Goal: Task Accomplishment & Management: Manage account settings

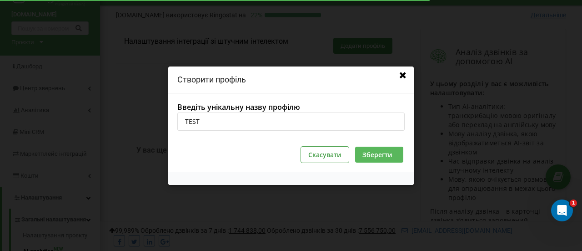
click at [381, 153] on button "Зберегти" at bounding box center [379, 154] width 48 height 16
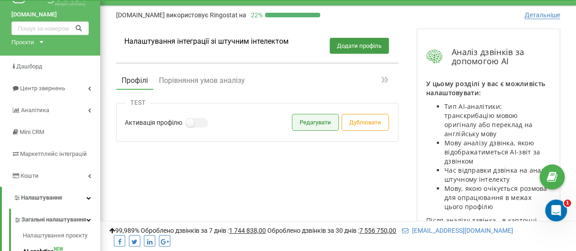
click at [314, 121] on button "Редагувати" at bounding box center [315, 122] width 46 height 16
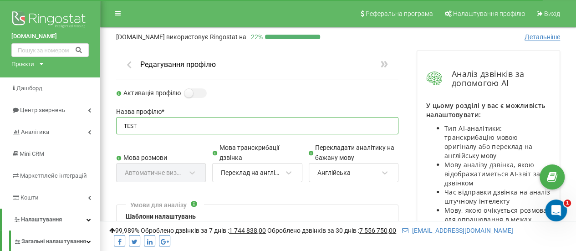
click at [147, 127] on input "TEST" at bounding box center [257, 126] width 282 height 18
type input "TEST1"
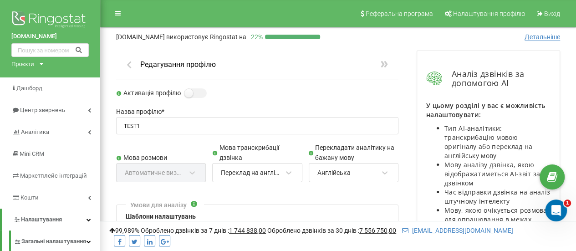
click at [192, 171] on div "Мова розмови Автоматичне визначення мови" at bounding box center [161, 172] width 90 height 38
drag, startPoint x: 133, startPoint y: 157, endPoint x: 179, endPoint y: 170, distance: 47.8
click at [134, 157] on label "Мова розмови" at bounding box center [161, 158] width 90 height 10
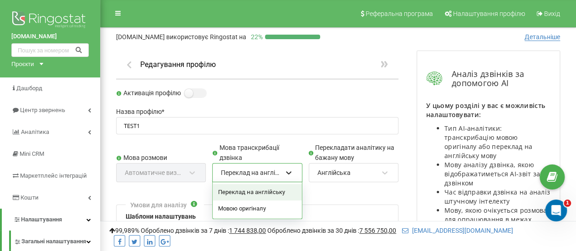
click at [290, 172] on icon at bounding box center [288, 172] width 9 height 9
click at [262, 212] on div "Мовою оригіналу" at bounding box center [256, 208] width 89 height 16
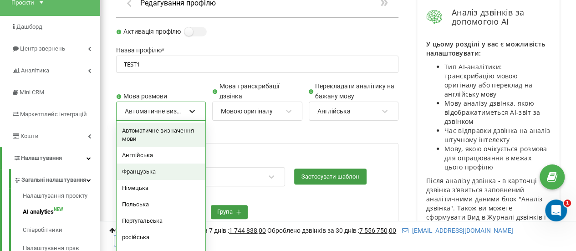
scroll to position [67, 0]
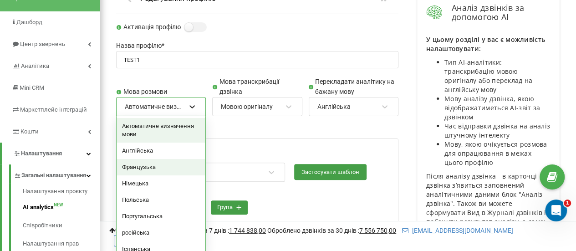
click at [195, 116] on div "option Французька focused, 3 of 10. 10 results available. Use Up and Down to ch…" at bounding box center [161, 106] width 90 height 19
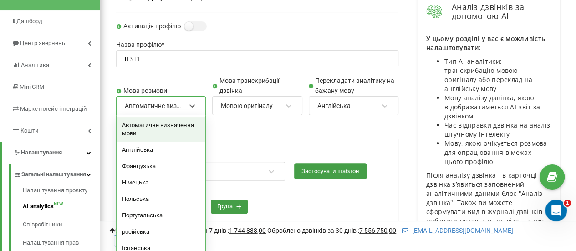
scroll to position [39, 0]
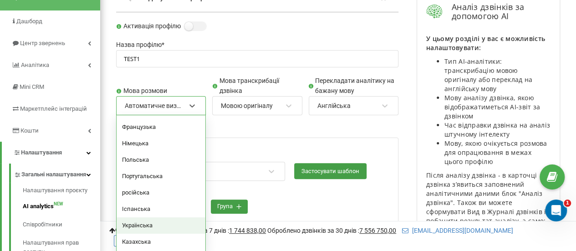
click at [170, 222] on div "Українська" at bounding box center [160, 225] width 89 height 16
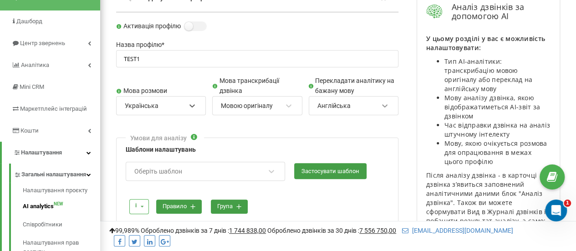
click at [386, 104] on icon at bounding box center [384, 105] width 5 height 3
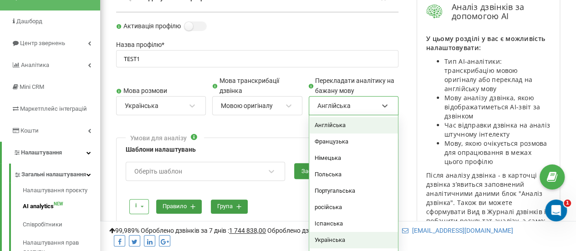
click at [349, 237] on div "Українська" at bounding box center [353, 240] width 89 height 16
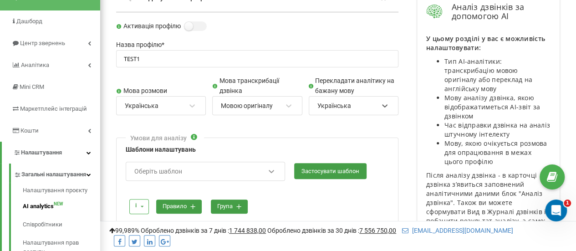
click at [272, 170] on icon at bounding box center [270, 171] width 5 height 3
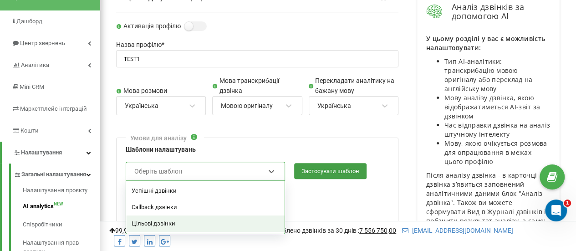
click at [212, 221] on div "Цільові дзвінки" at bounding box center [205, 223] width 158 height 16
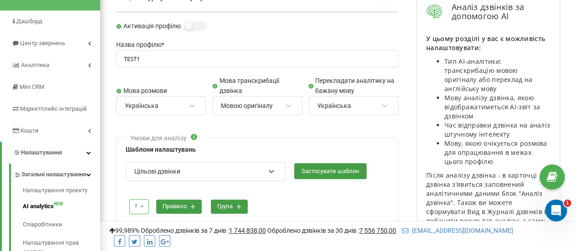
scroll to position [112, 0]
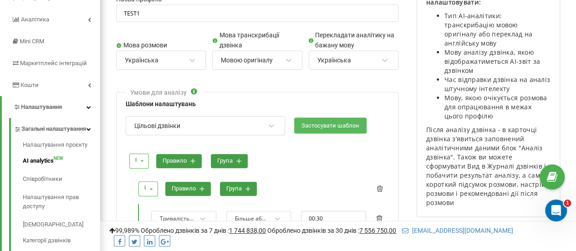
click at [325, 125] on button "Застосувати шаблон" at bounding box center [330, 125] width 72 height 16
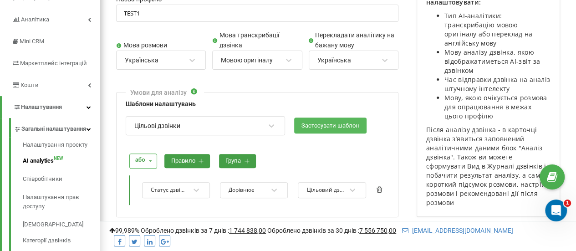
click at [325, 125] on button "Застосувати шаблон" at bounding box center [330, 125] width 72 height 16
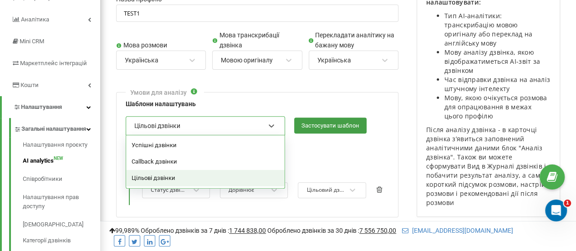
click at [278, 125] on div "Цільові дзвінки" at bounding box center [205, 125] width 159 height 19
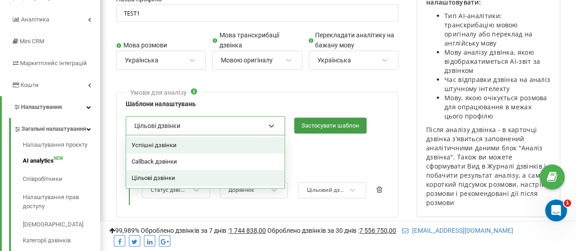
click at [232, 143] on div "Успішні дзвінки" at bounding box center [205, 145] width 158 height 16
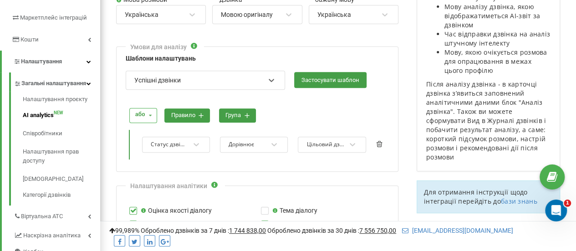
scroll to position [203, 0]
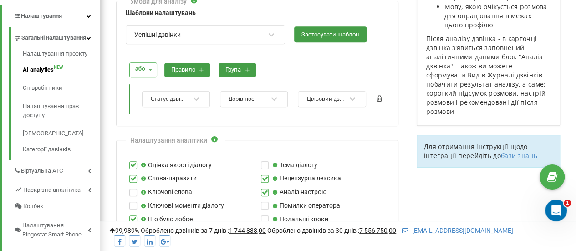
click at [142, 66] on div "або" at bounding box center [140, 69] width 10 height 9
click at [298, 60] on div "або і або правило група" at bounding box center [257, 70] width 262 height 24
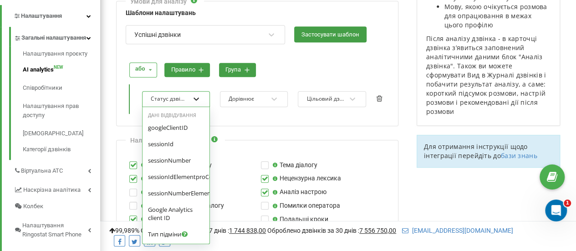
click at [200, 94] on icon at bounding box center [196, 98] width 9 height 9
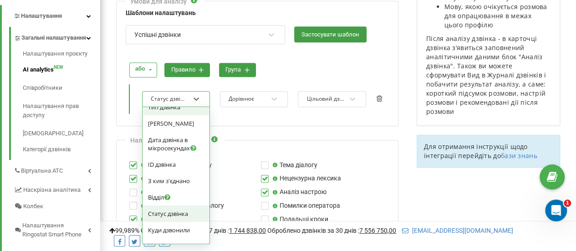
click at [179, 111] on span "Тип дзвінка" at bounding box center [164, 107] width 32 height 8
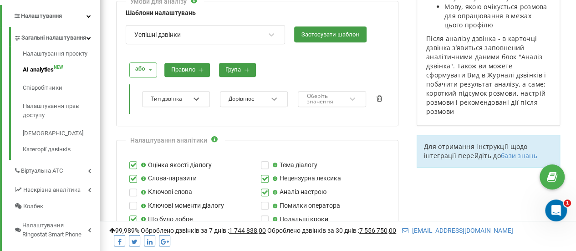
click at [275, 95] on icon at bounding box center [273, 98] width 9 height 9
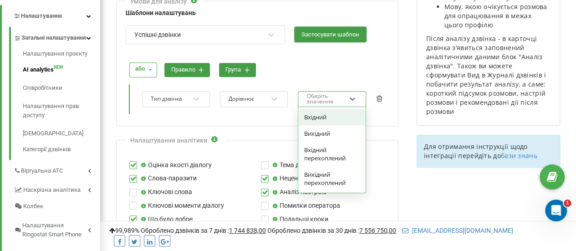
click at [332, 96] on div "Оберіть значення" at bounding box center [325, 98] width 39 height 11
click at [320, 111] on div "Вхідний" at bounding box center [331, 117] width 67 height 16
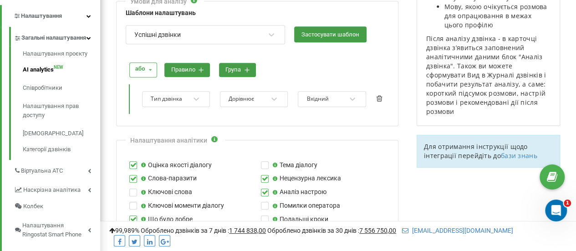
click at [135, 66] on div "або" at bounding box center [140, 69] width 10 height 9
click at [142, 85] on div "і" at bounding box center [143, 85] width 26 height 16
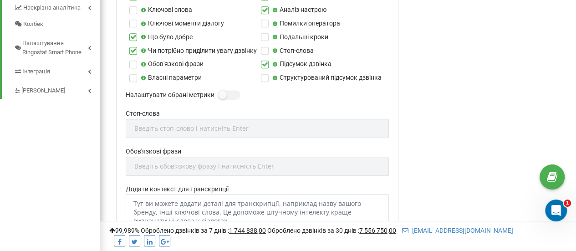
scroll to position [203, 0]
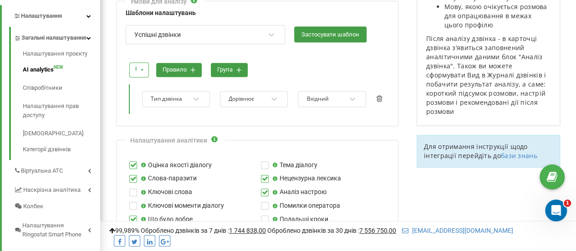
click at [143, 66] on icon at bounding box center [141, 70] width 11 height 14
click at [137, 81] on span "і" at bounding box center [138, 84] width 2 height 7
click at [191, 67] on icon at bounding box center [192, 69] width 5 height 5
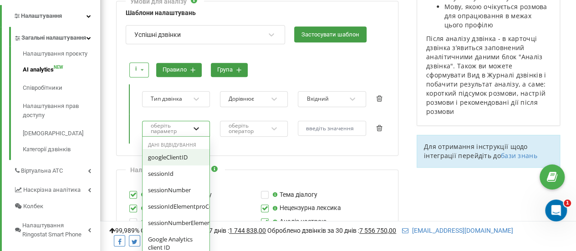
scroll to position [223, 0]
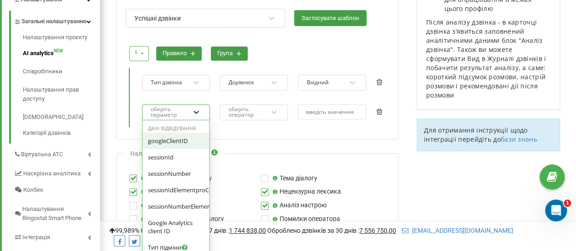
click at [196, 120] on div "option googleClientID focused, 0 of 4. 53 results available. Use Up and Down to…" at bounding box center [176, 112] width 68 height 16
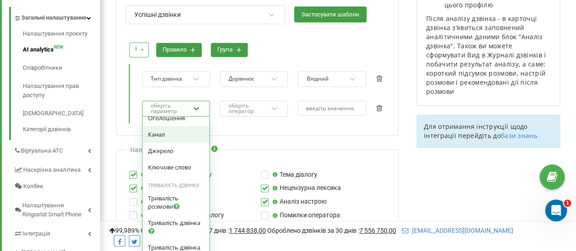
scroll to position [319, 0]
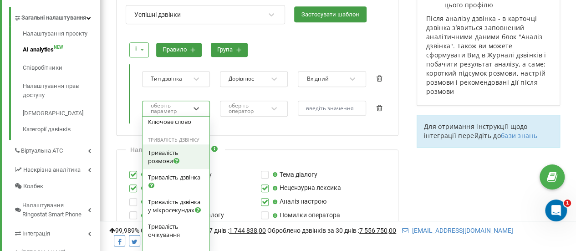
click at [187, 158] on div "Тривалість розмови" at bounding box center [176, 156] width 56 height 16
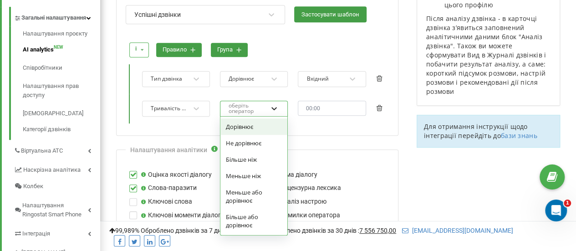
click at [277, 104] on icon at bounding box center [273, 108] width 9 height 9
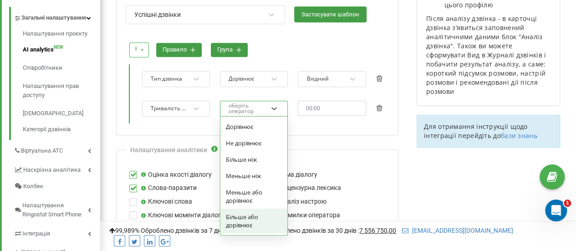
click at [251, 223] on div "Більше або дорівнює" at bounding box center [253, 220] width 67 height 25
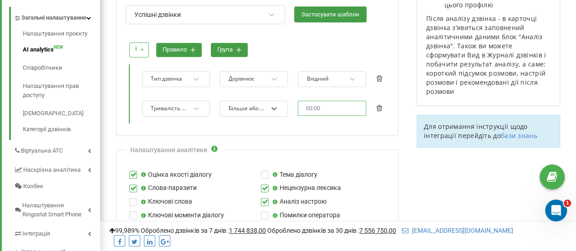
click at [341, 109] on input "text" at bounding box center [332, 108] width 68 height 15
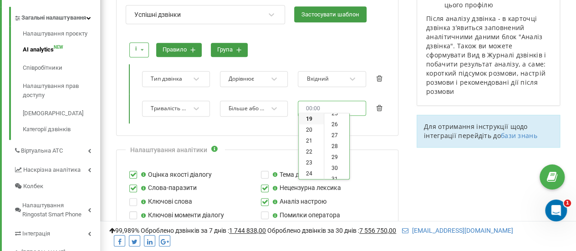
scroll to position [324, 0]
click at [336, 124] on li "30" at bounding box center [336, 122] width 25 height 11
click at [313, 118] on li "00" at bounding box center [310, 118] width 25 height 11
type input "00:30"
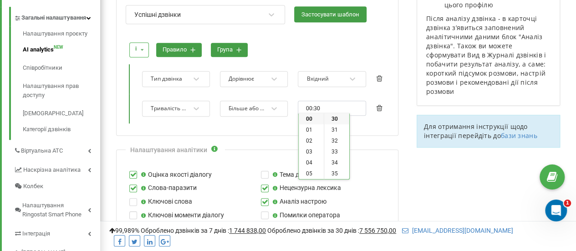
click at [256, 121] on div "і і або правило група Тип дзвінка Дорівнює Вхідний Тривалість розмови Більше аб…" at bounding box center [257, 79] width 263 height 100
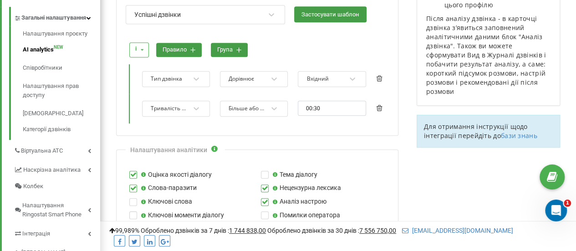
scroll to position [87, 0]
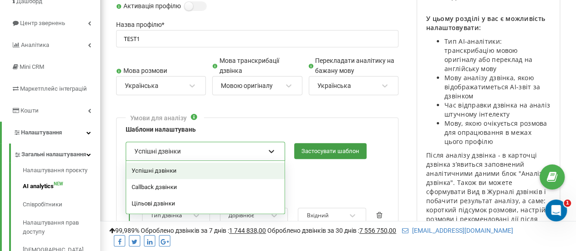
click at [268, 152] on icon at bounding box center [271, 151] width 9 height 9
click at [191, 152] on div "Успішні дзвінки" at bounding box center [199, 150] width 132 height 15
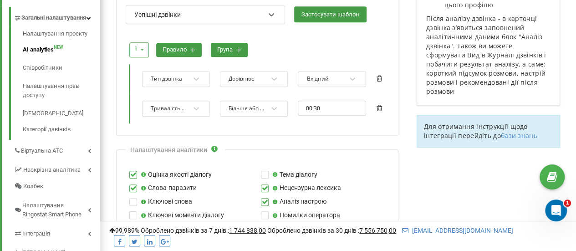
scroll to position [269, 0]
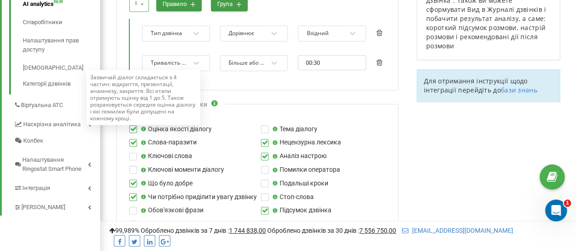
click at [143, 126] on icon at bounding box center [143, 128] width 5 height 5
click at [0, 0] on input "Оцінка якості діалогу" at bounding box center [0, 0] width 0 height 0
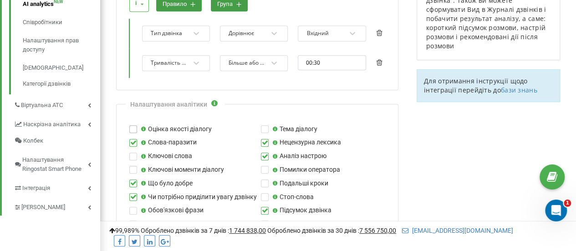
click at [134, 125] on label at bounding box center [133, 125] width 8 height 0
click at [0, 0] on input "Оцінка якості діалогу" at bounding box center [0, 0] width 0 height 0
drag, startPoint x: 134, startPoint y: 139, endPoint x: 157, endPoint y: 146, distance: 24.3
click at [134, 139] on label at bounding box center [133, 139] width 8 height 0
click at [0, 0] on input "Слова-паразити" at bounding box center [0, 0] width 0 height 0
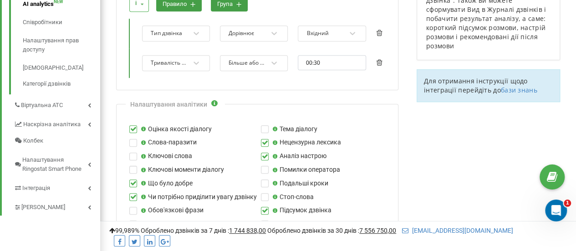
click at [135, 179] on label at bounding box center [133, 179] width 8 height 0
click at [0, 0] on input "Що було добре" at bounding box center [0, 0] width 0 height 0
click at [132, 152] on label at bounding box center [133, 152] width 8 height 0
click at [0, 0] on input "Ключові слова" at bounding box center [0, 0] width 0 height 0
click at [264, 139] on label at bounding box center [265, 139] width 8 height 0
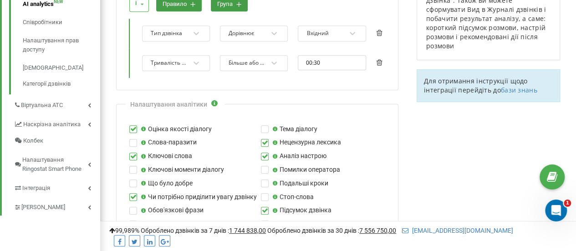
click at [0, 0] on input "Нецензурна лексика" at bounding box center [0, 0] width 0 height 0
click at [265, 179] on label at bounding box center [265, 179] width 8 height 0
click at [0, 0] on input "Подальші кроки" at bounding box center [0, 0] width 0 height 0
click at [265, 220] on label at bounding box center [265, 220] width 8 height 0
click at [0, 0] on input "Структурований підсумок дзвінка" at bounding box center [0, 0] width 0 height 0
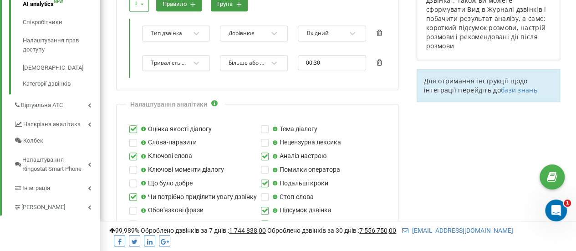
drag, startPoint x: 132, startPoint y: 192, endPoint x: 139, endPoint y: 191, distance: 7.3
click at [139, 192] on div "Чи потрібно приділити увагу дзвінку" at bounding box center [191, 197] width 131 height 10
click at [134, 193] on label at bounding box center [133, 193] width 8 height 0
click at [0, 0] on input "Чи потрібно приділити увагу дзвінку" at bounding box center [0, 0] width 0 height 0
click at [132, 125] on label at bounding box center [133, 125] width 8 height 0
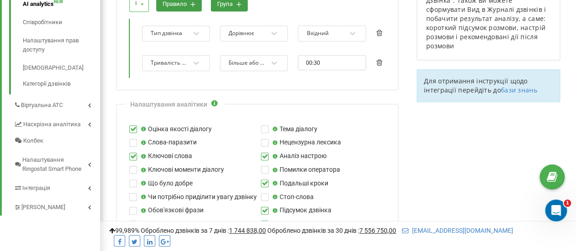
click at [0, 0] on input "Оцінка якості діалогу" at bounding box center [0, 0] width 0 height 0
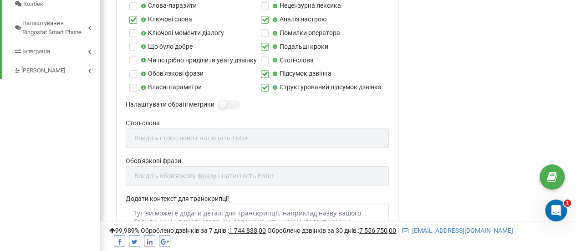
scroll to position [360, 0]
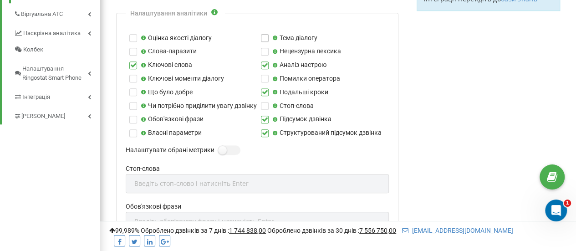
click at [263, 34] on label at bounding box center [265, 34] width 8 height 0
click at [0, 0] on input "Тема діалогу" at bounding box center [0, 0] width 0 height 0
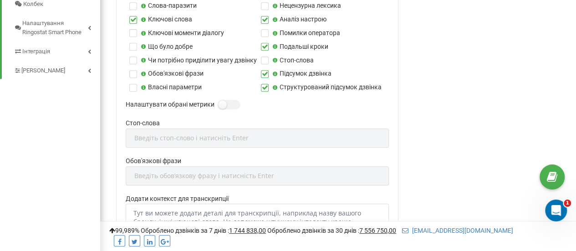
scroll to position [314, 0]
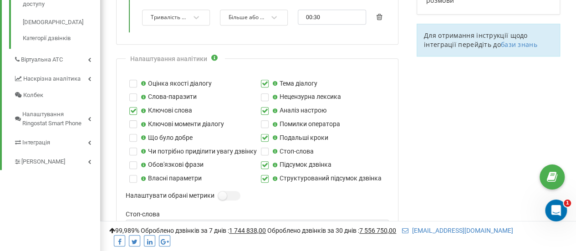
click at [261, 80] on label at bounding box center [265, 80] width 8 height 0
click at [0, 0] on input "Тема діалогу" at bounding box center [0, 0] width 0 height 0
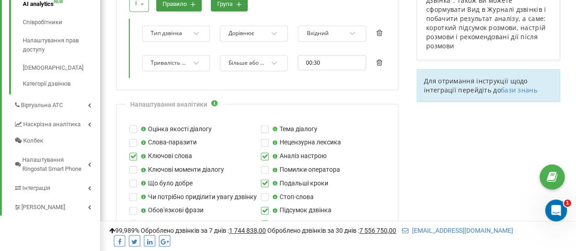
scroll to position [178, 0]
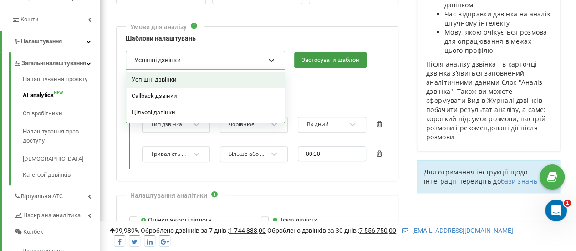
click at [273, 59] on icon at bounding box center [270, 60] width 5 height 3
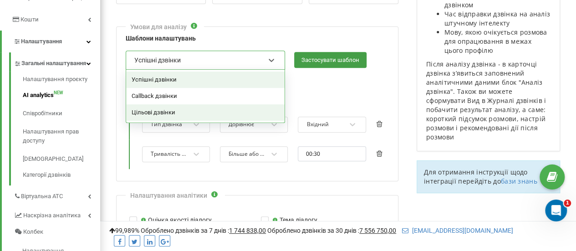
click at [182, 112] on div "Цільові дзвінки" at bounding box center [205, 112] width 158 height 16
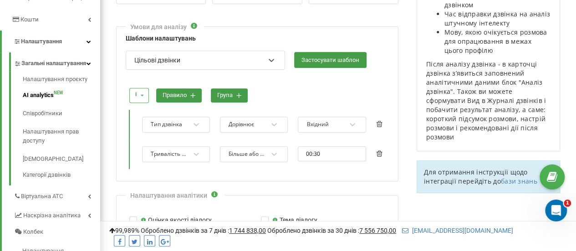
click at [136, 91] on icon at bounding box center [141, 95] width 11 height 14
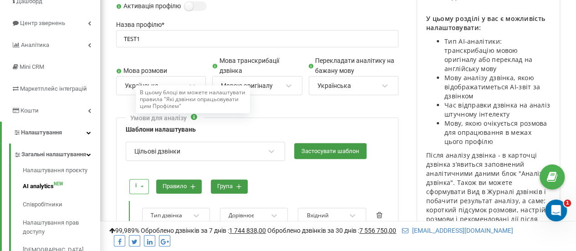
click at [191, 116] on icon at bounding box center [194, 116] width 8 height 6
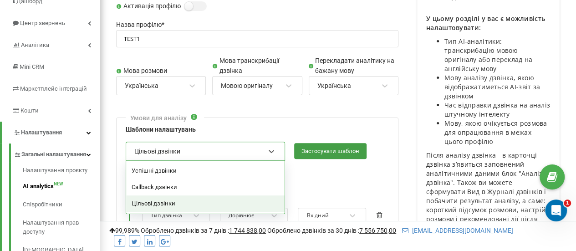
click at [157, 149] on div "Цільові дзвінки" at bounding box center [157, 151] width 46 height 8
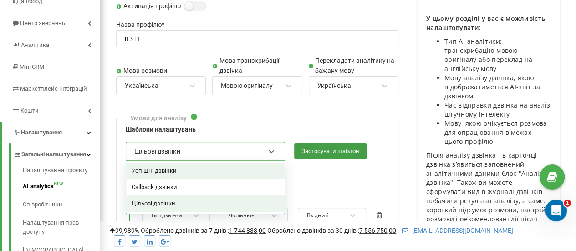
click at [258, 122] on div "Умови для аналізу Шаблони налаштувань option Цільові дзвінки, selected. option …" at bounding box center [257, 194] width 282 height 154
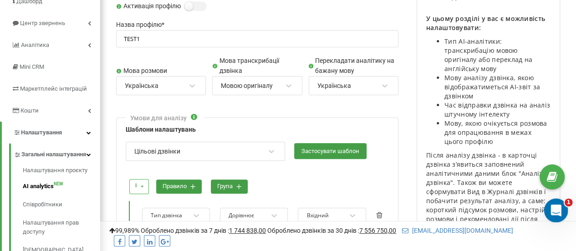
drag, startPoint x: 551, startPoint y: 209, endPoint x: 1081, endPoint y: 414, distance: 568.7
click at [551, 209] on icon "Відкрити програму для спілкування Intercom" at bounding box center [554, 209] width 15 height 15
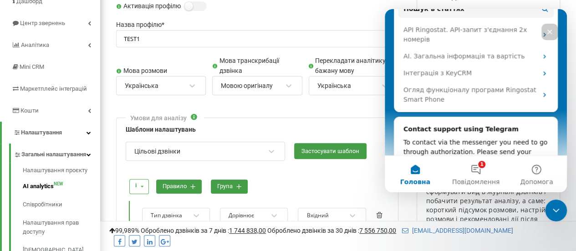
scroll to position [281, 0]
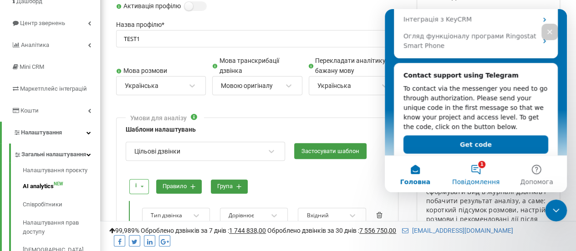
click at [475, 173] on button "1 Повідомлення" at bounding box center [475, 174] width 61 height 36
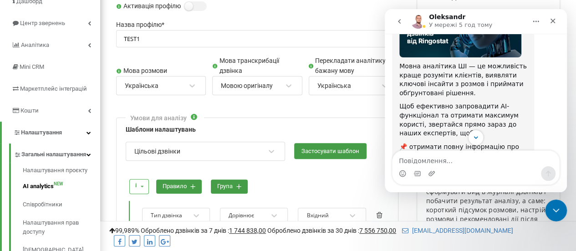
scroll to position [145, 0]
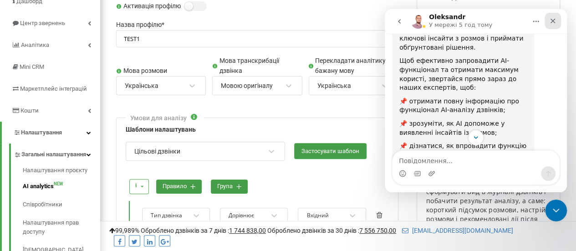
click at [555, 21] on icon "Закрити" at bounding box center [552, 20] width 7 height 7
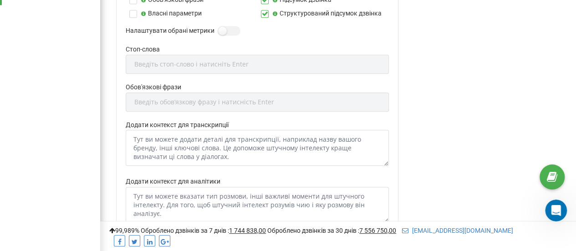
scroll to position [661, 0]
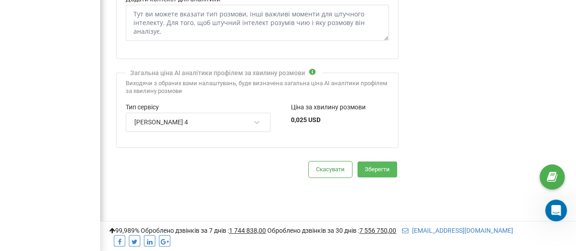
click at [370, 166] on button "Зберегти" at bounding box center [377, 169] width 40 height 16
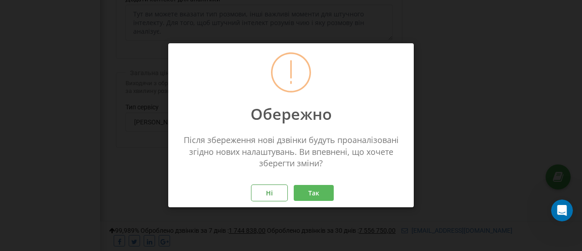
click at [313, 192] on button "Так" at bounding box center [314, 193] width 40 height 16
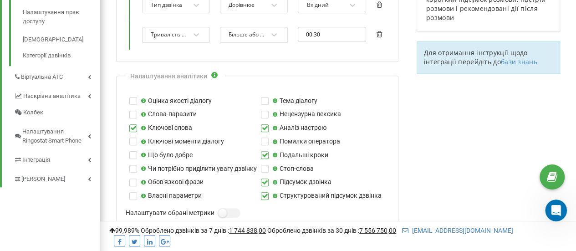
scroll to position [252, 0]
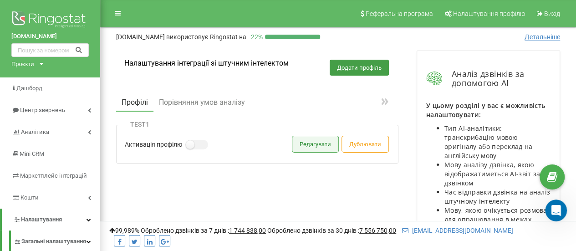
click at [308, 150] on button "Редагувати" at bounding box center [315, 144] width 46 height 16
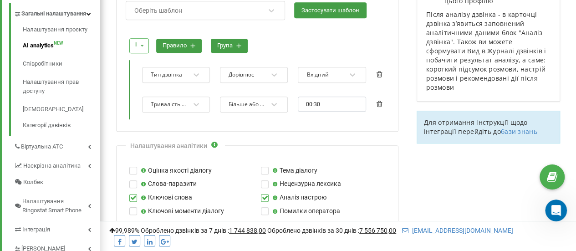
scroll to position [410, 0]
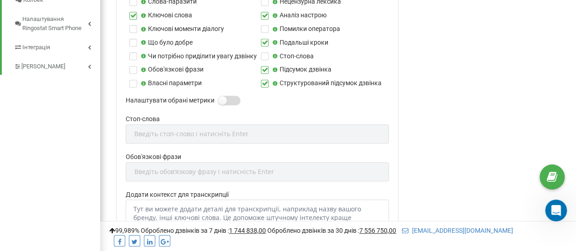
click at [226, 96] on label at bounding box center [222, 96] width 8 height 1
click at [0, 0] on input "Налаштувати обрані метрики" at bounding box center [0, 0] width 0 height 0
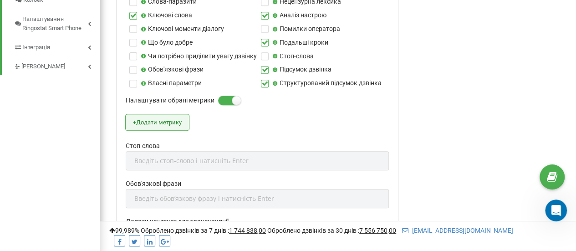
click at [177, 122] on button "+ Додати метрику" at bounding box center [157, 122] width 63 height 16
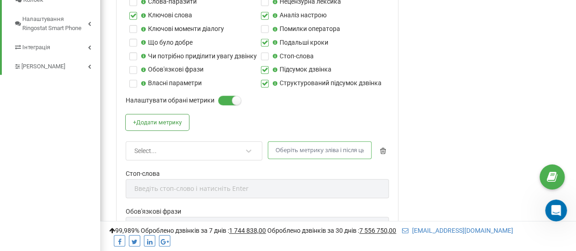
click at [342, 147] on input "text" at bounding box center [320, 150] width 104 height 18
click at [248, 150] on icon at bounding box center [248, 150] width 9 height 9
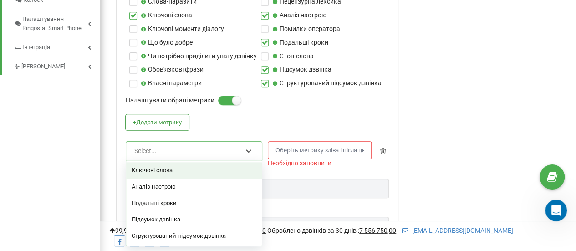
click at [243, 162] on div "Ключові слова" at bounding box center [194, 170] width 136 height 16
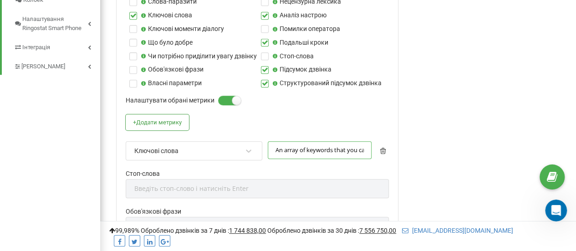
click at [293, 151] on input "An array of keywords that you can find in the conversation that are meaningful …" at bounding box center [320, 150] width 104 height 18
drag, startPoint x: 275, startPoint y: 147, endPoint x: 374, endPoint y: 147, distance: 99.2
click at [374, 147] on div "Ключові слова An array of keywords that you can find in the conversation that a…" at bounding box center [257, 155] width 263 height 28
drag, startPoint x: 333, startPoint y: 146, endPoint x: 315, endPoint y: 148, distance: 17.4
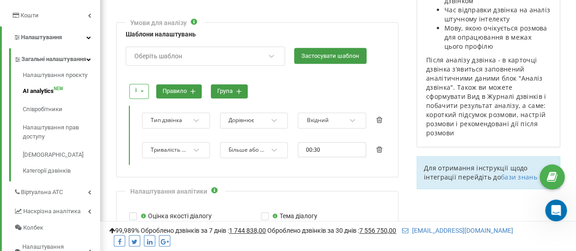
scroll to position [228, 0]
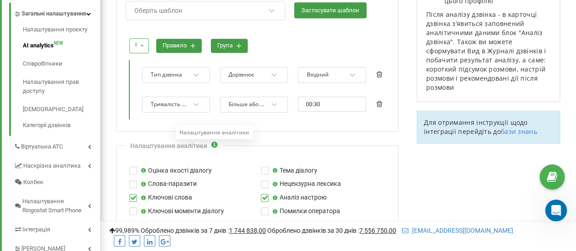
click at [215, 142] on icon at bounding box center [215, 144] width 8 height 6
click at [212, 142] on icon at bounding box center [215, 144] width 8 height 6
click at [213, 141] on icon at bounding box center [215, 144] width 8 height 6
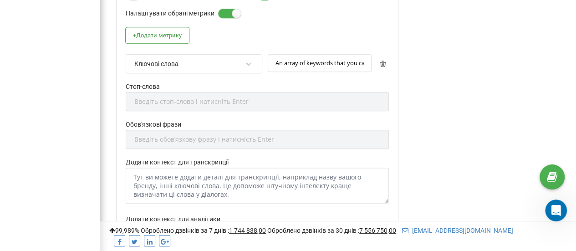
scroll to position [497, 0]
